Goal: Find specific page/section: Find specific page/section

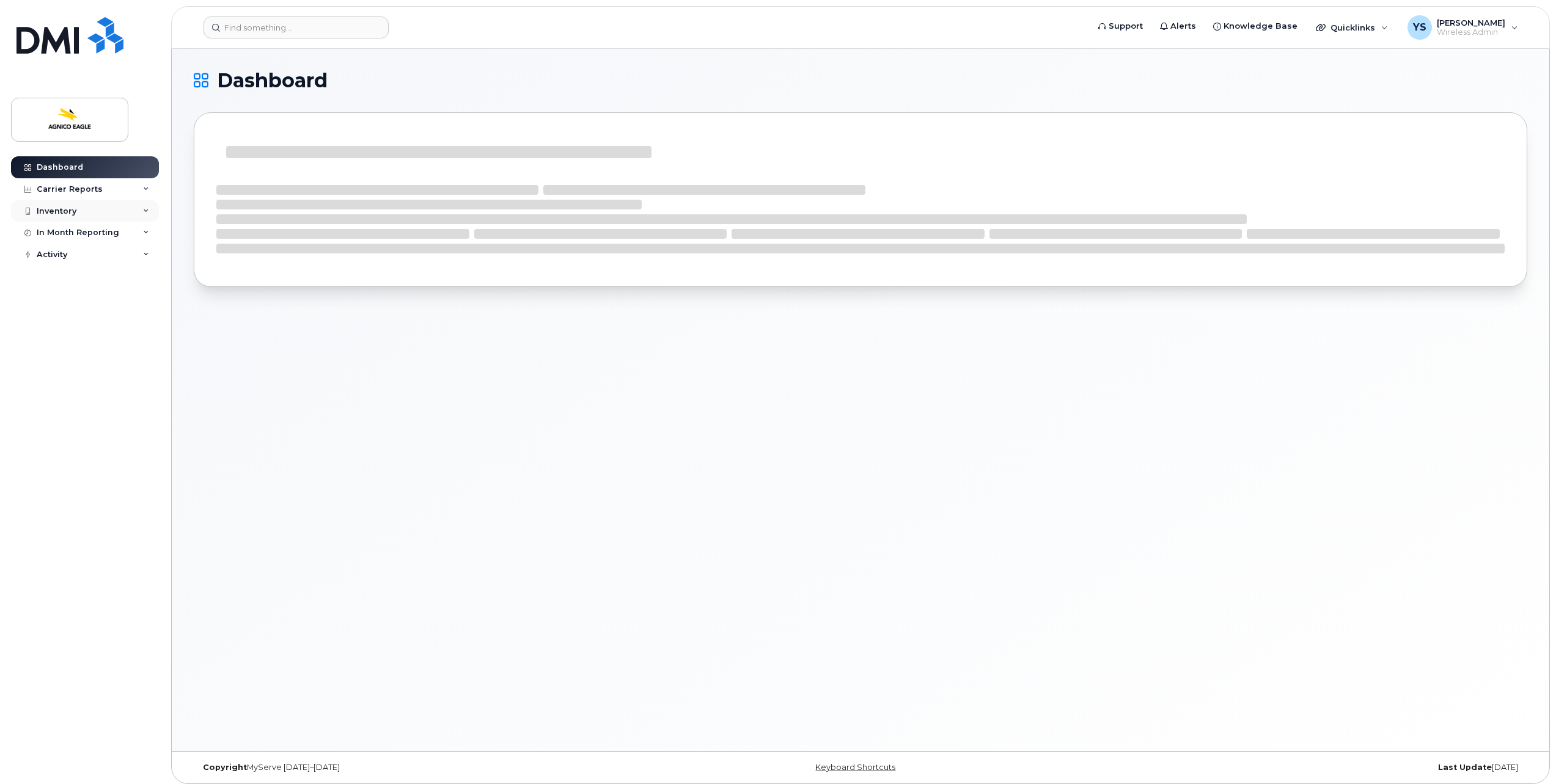
click at [74, 212] on div "Inventory" at bounding box center [57, 211] width 40 height 10
click at [97, 281] on div "Spare Hardware" at bounding box center [77, 281] width 69 height 11
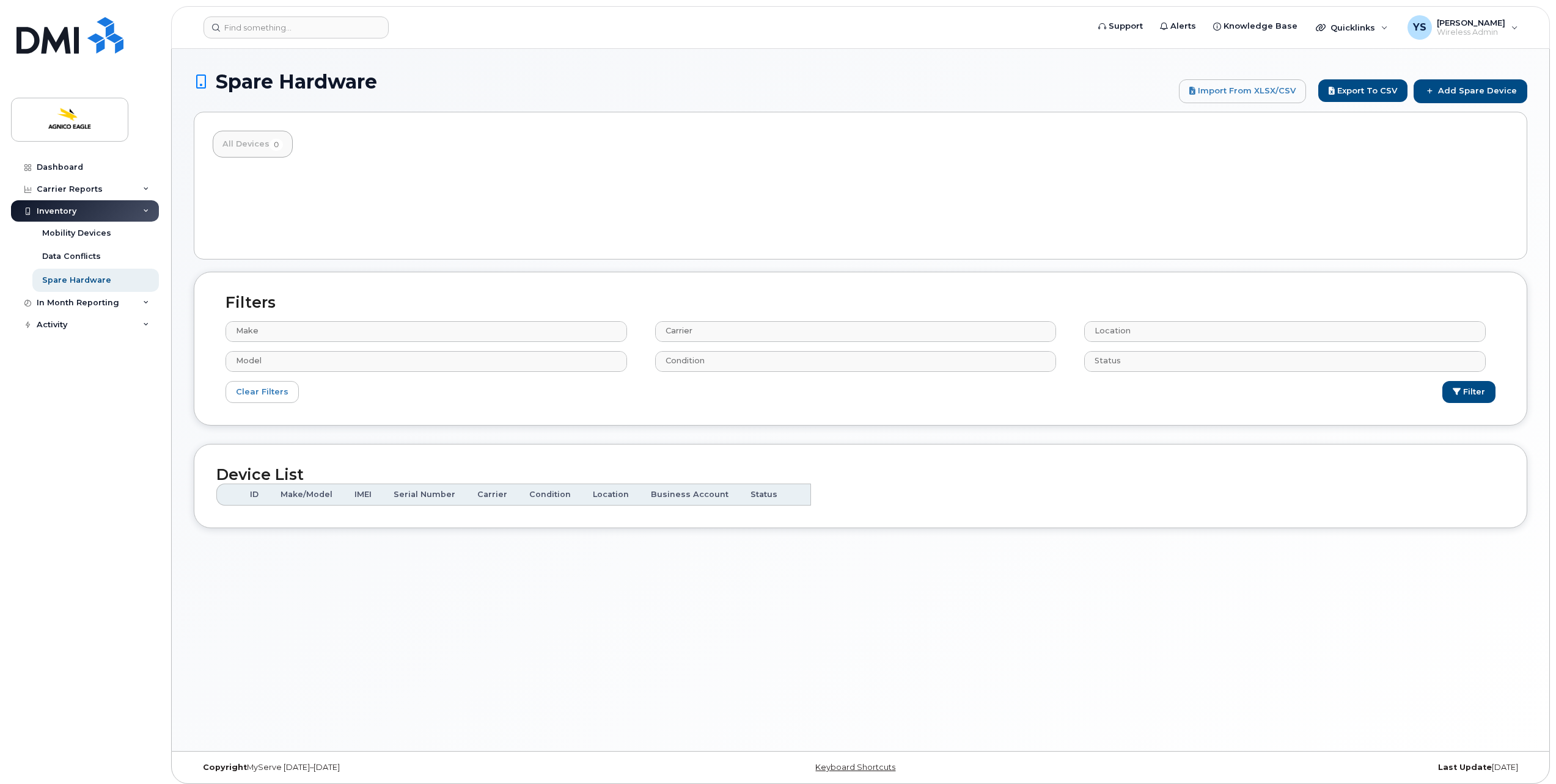
select select
click at [102, 232] on div "Mobility Devices" at bounding box center [77, 234] width 69 height 11
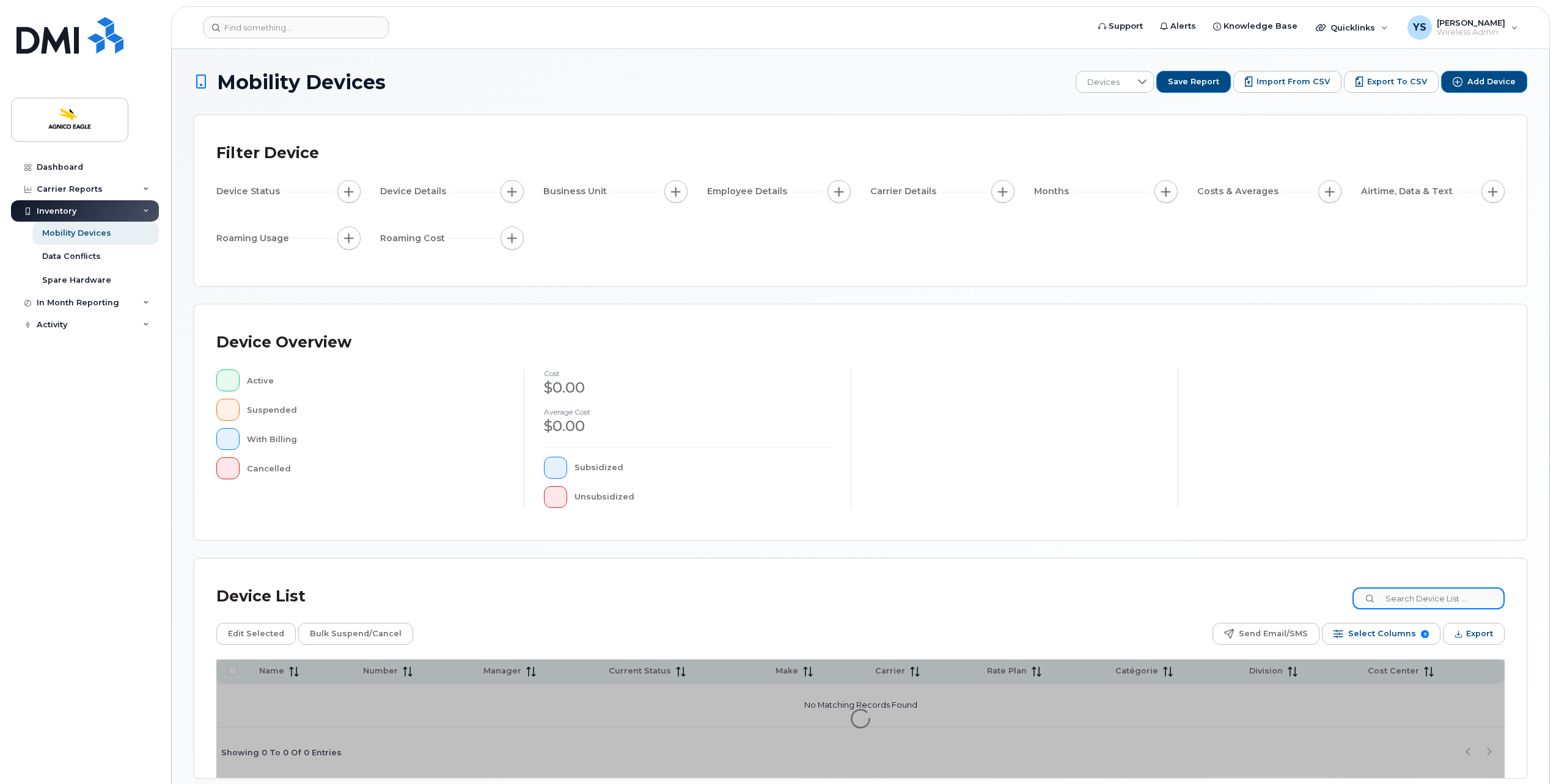
click at [1445, 600] on input at bounding box center [1429, 598] width 152 height 22
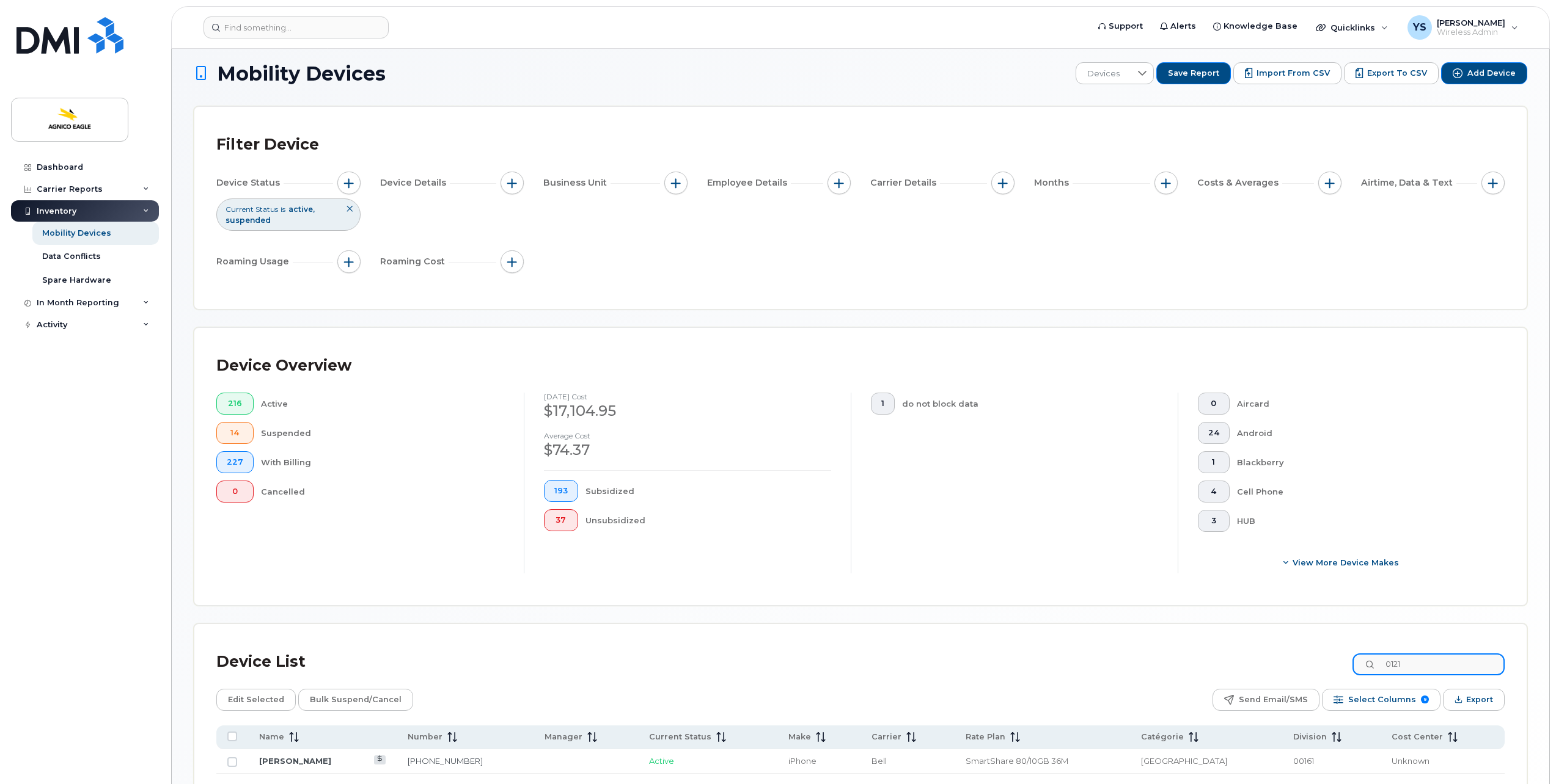
scroll to position [107, 0]
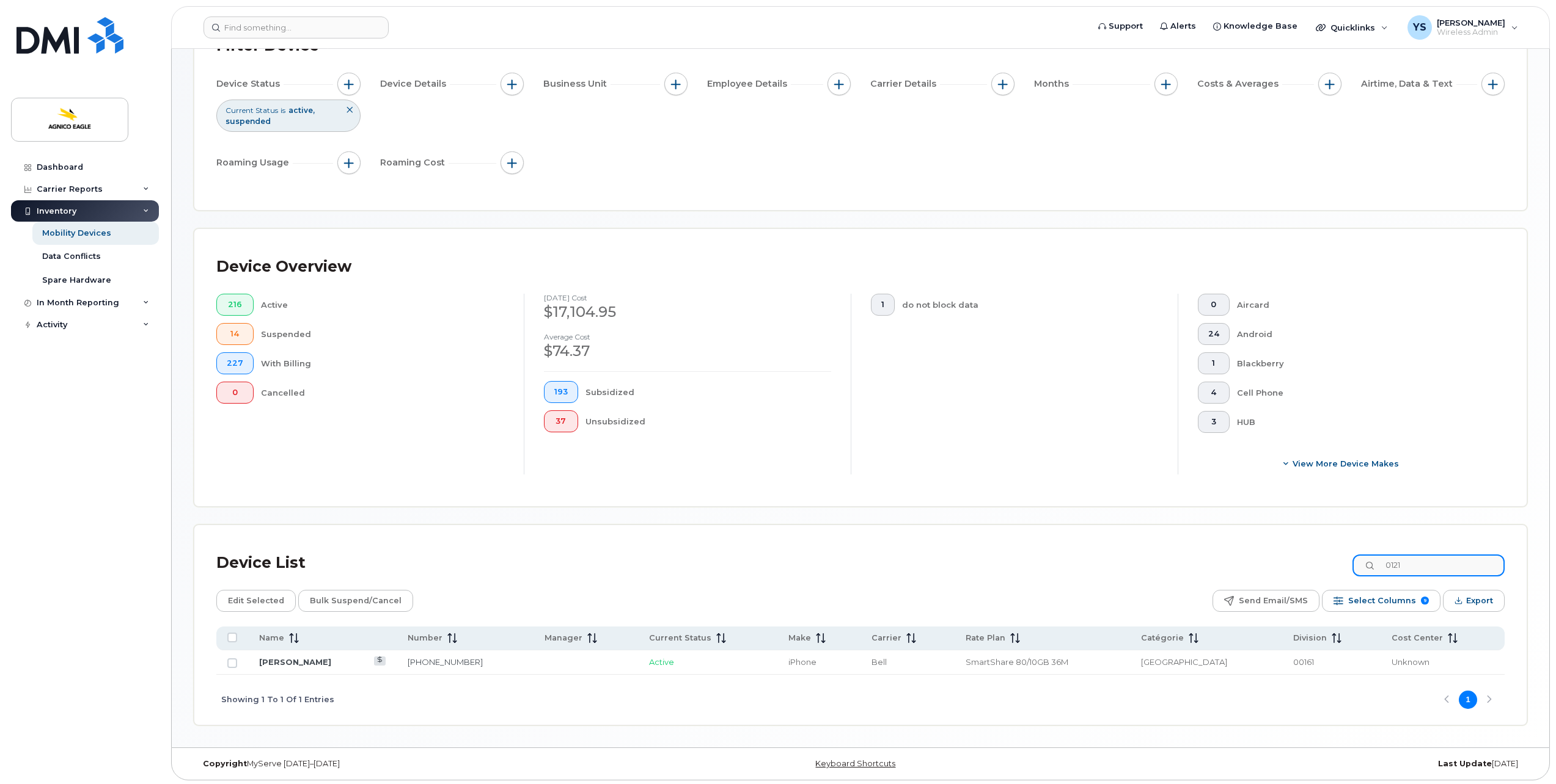
type input "0121"
